Goal: Check status: Check status

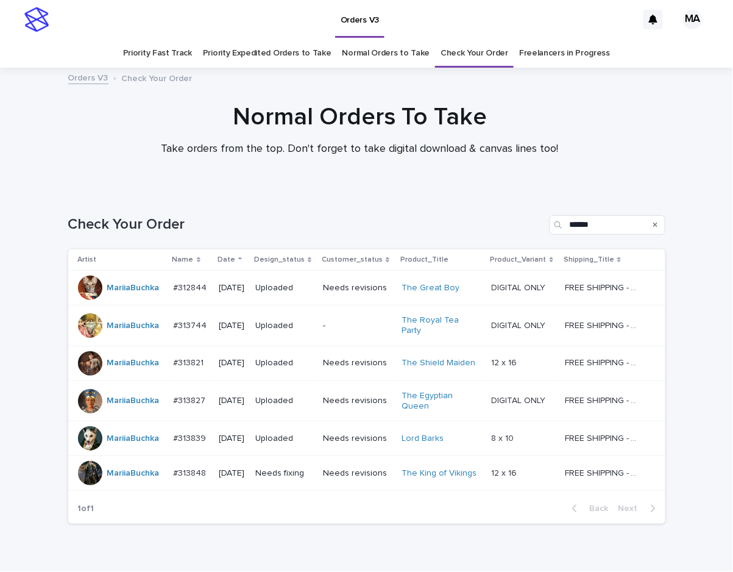
scroll to position [52, 0]
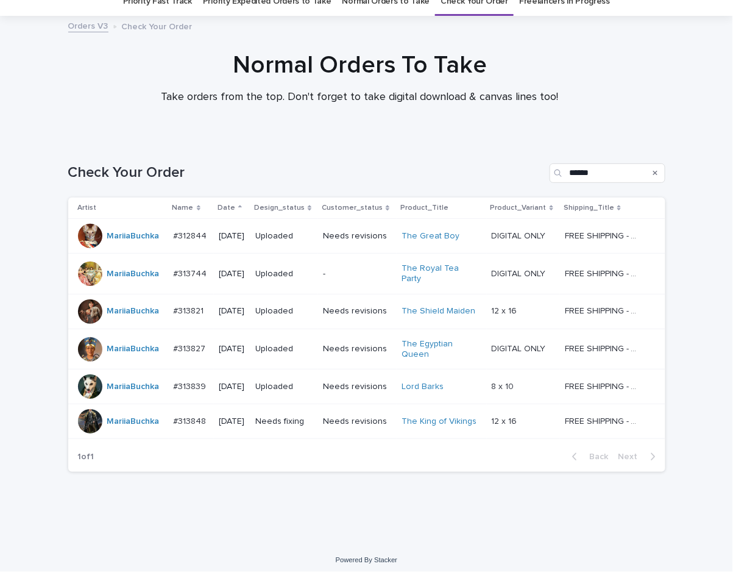
click at [345, 426] on div "Needs revisions" at bounding box center [357, 422] width 69 height 20
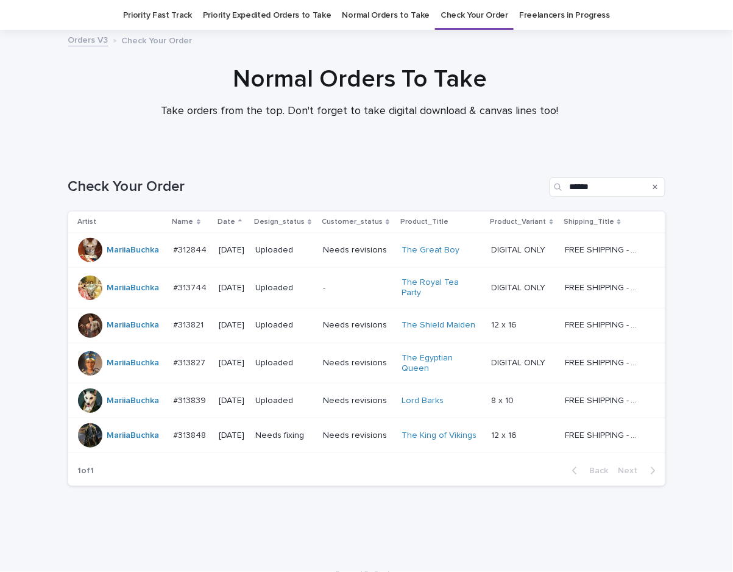
scroll to position [39, 0]
